Goal: Transaction & Acquisition: Subscribe to service/newsletter

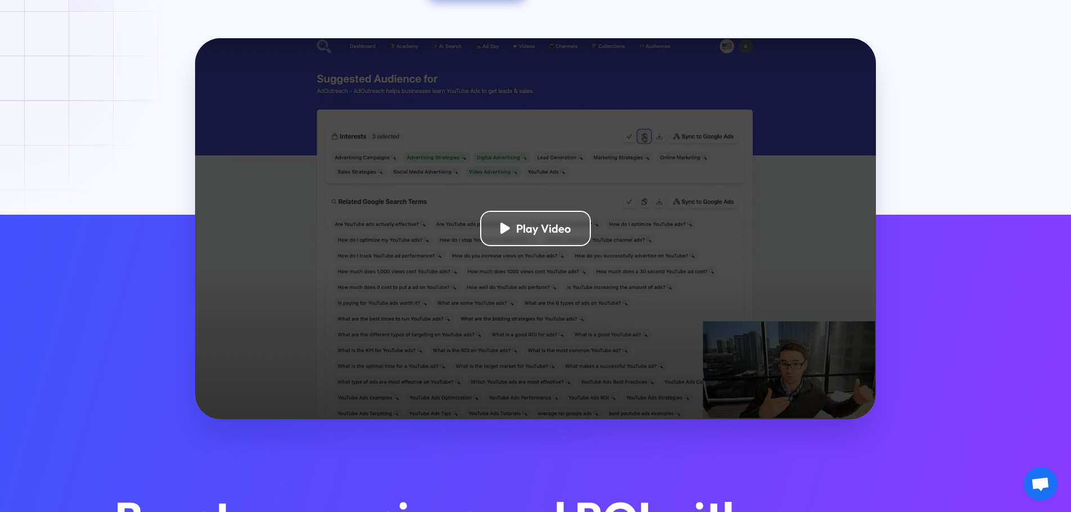
scroll to position [281, 0]
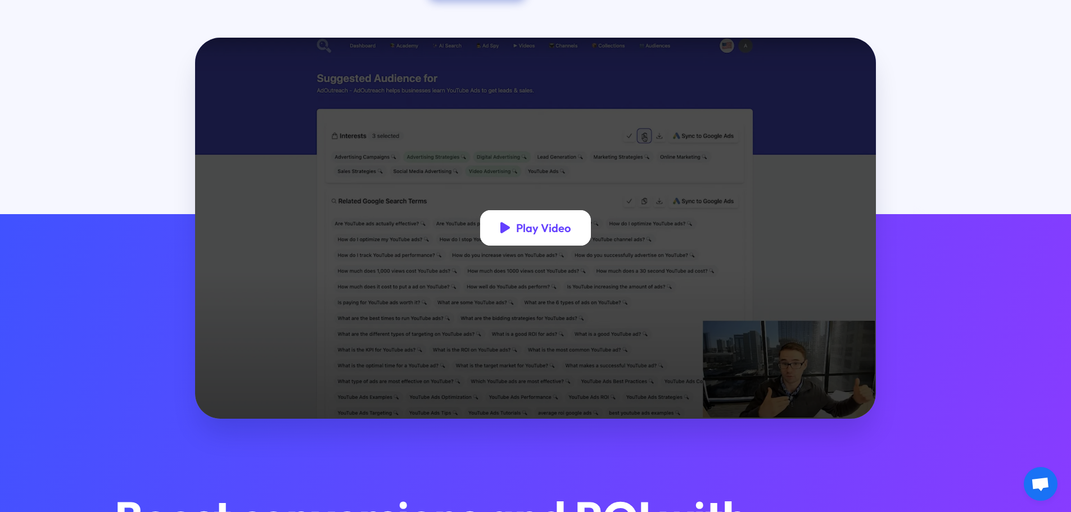
click at [538, 234] on div "Play Video" at bounding box center [543, 228] width 55 height 14
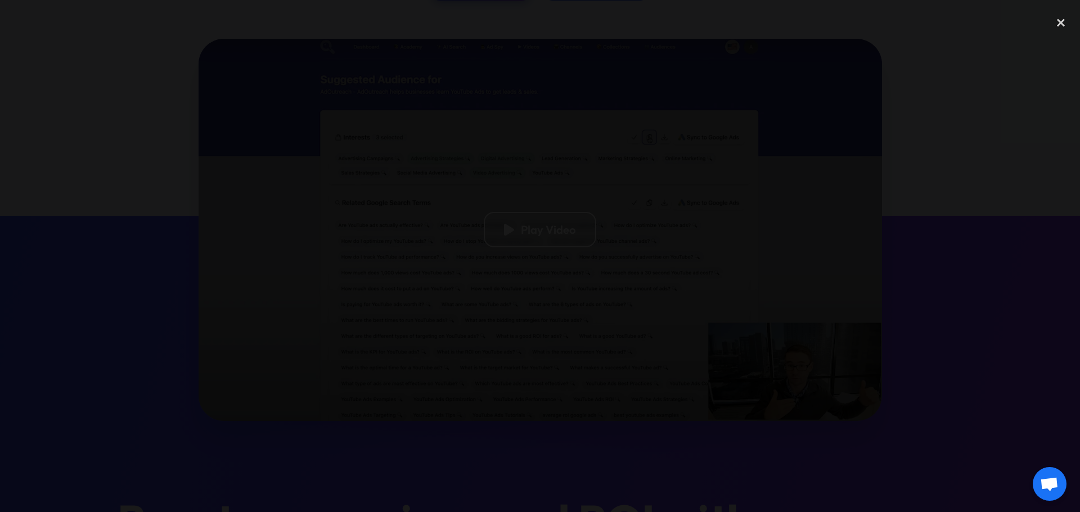
click at [204, 68] on div at bounding box center [540, 256] width 1080 height 492
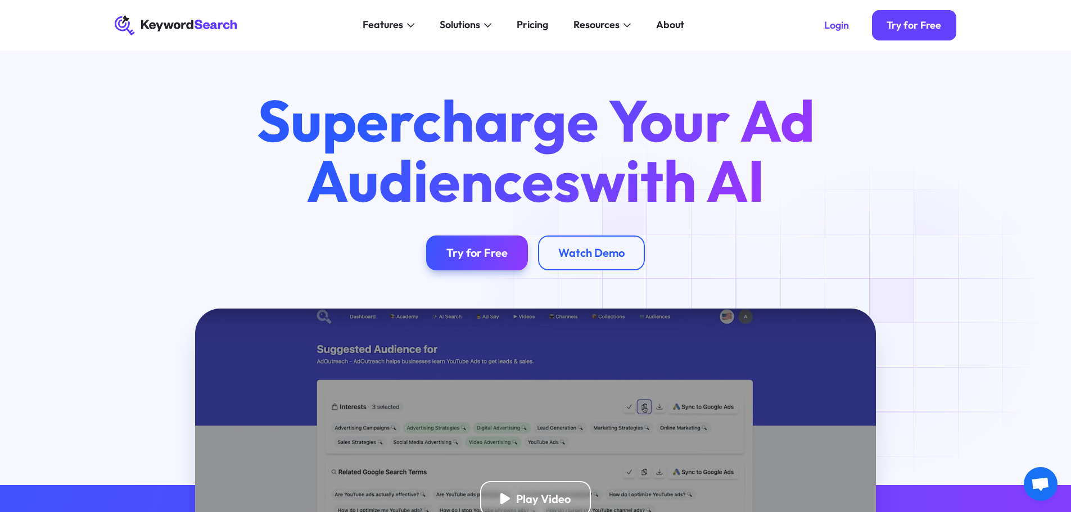
scroll to position [0, 0]
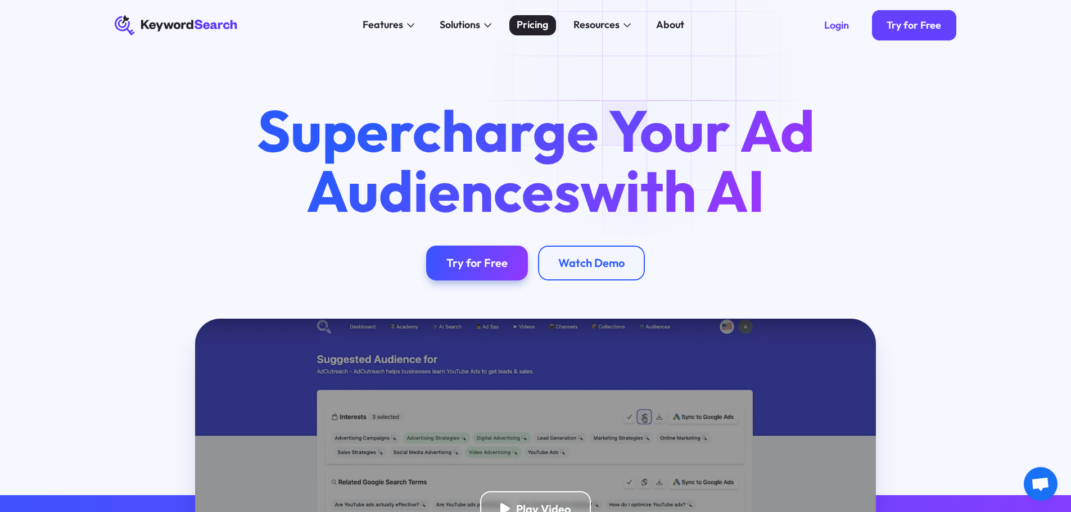
click at [535, 25] on div "Pricing" at bounding box center [532, 24] width 31 height 15
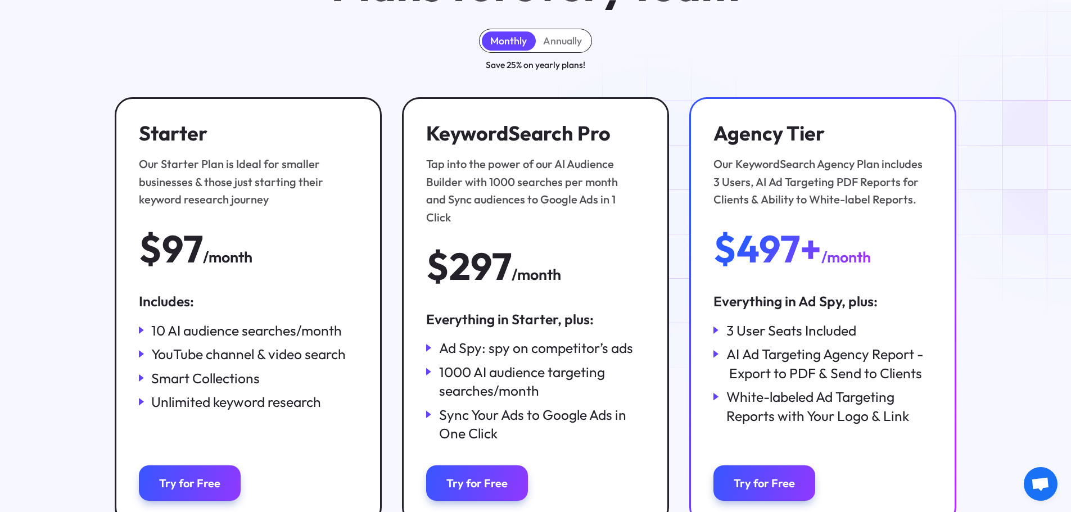
scroll to position [169, 0]
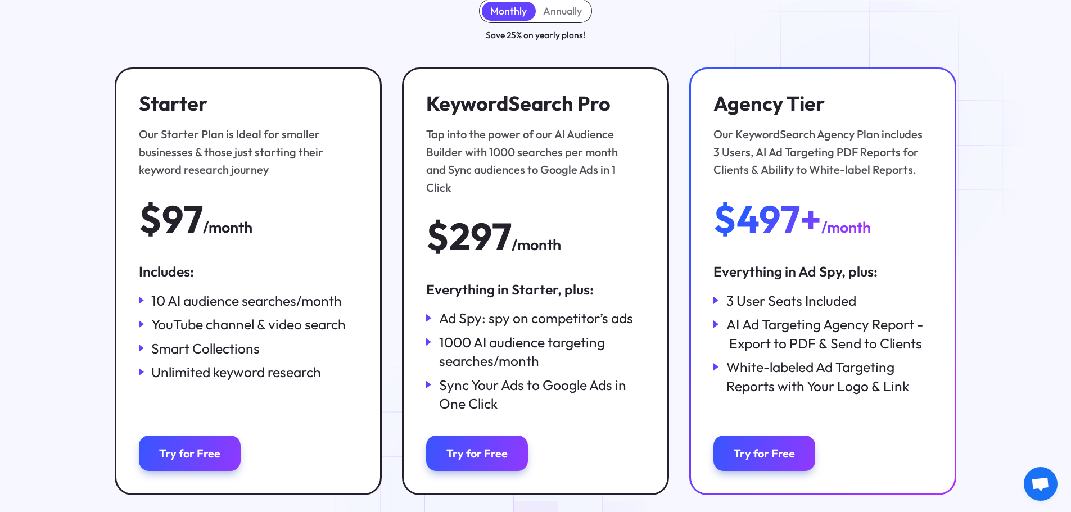
click at [500, 490] on div "Monthly Annually Save 25% on yearly plans! Starter Our Starter Plan is Ideal fo…" at bounding box center [536, 272] width 842 height 547
